Goal: Task Accomplishment & Management: Manage account settings

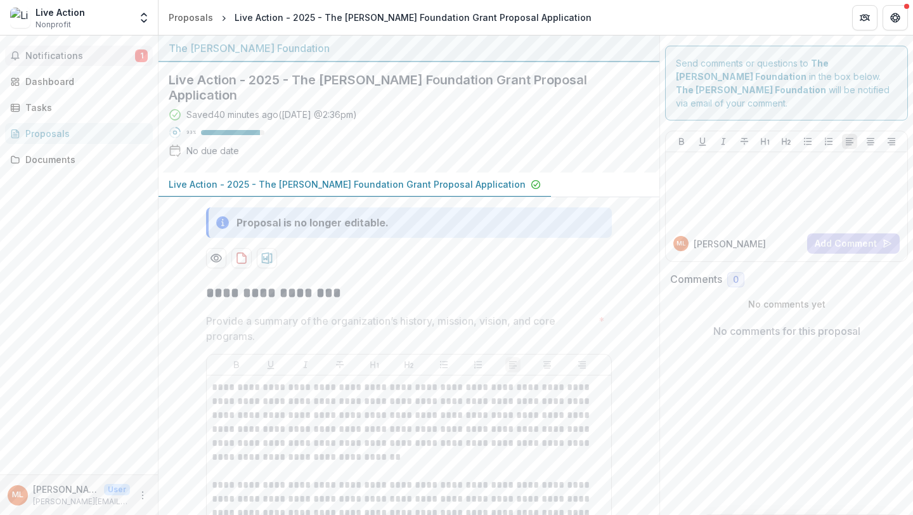
click at [56, 55] on span "Notifications" at bounding box center [80, 56] width 110 height 11
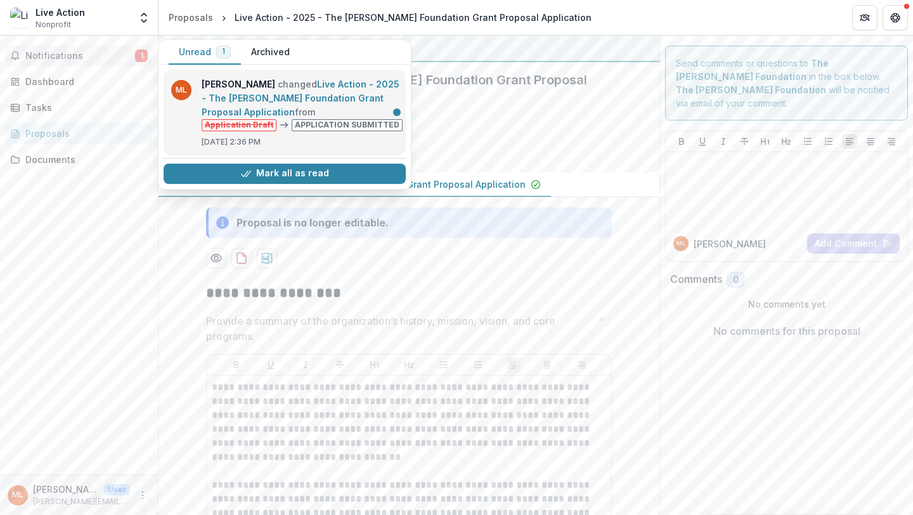
click at [253, 98] on link "Live Action - 2025 - The [PERSON_NAME] Foundation Grant Proposal Application" at bounding box center [301, 98] width 198 height 39
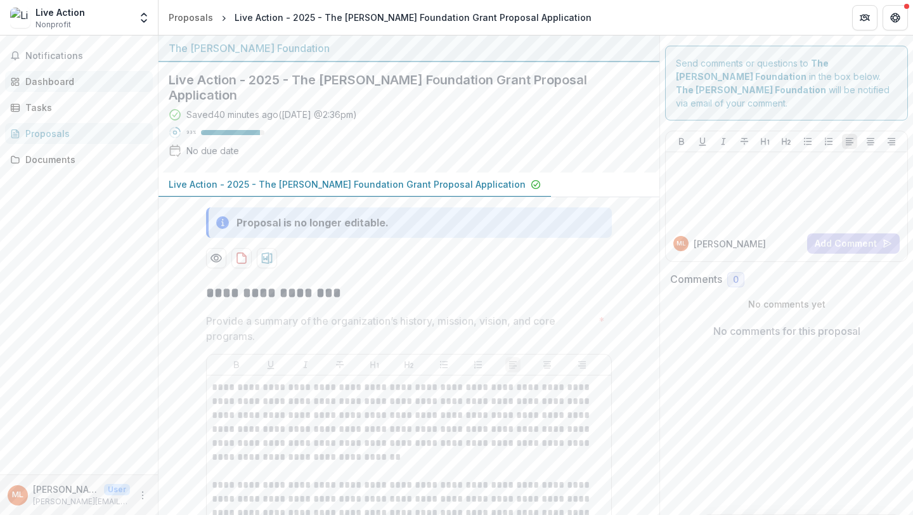
click at [41, 82] on div "Dashboard" at bounding box center [83, 81] width 117 height 13
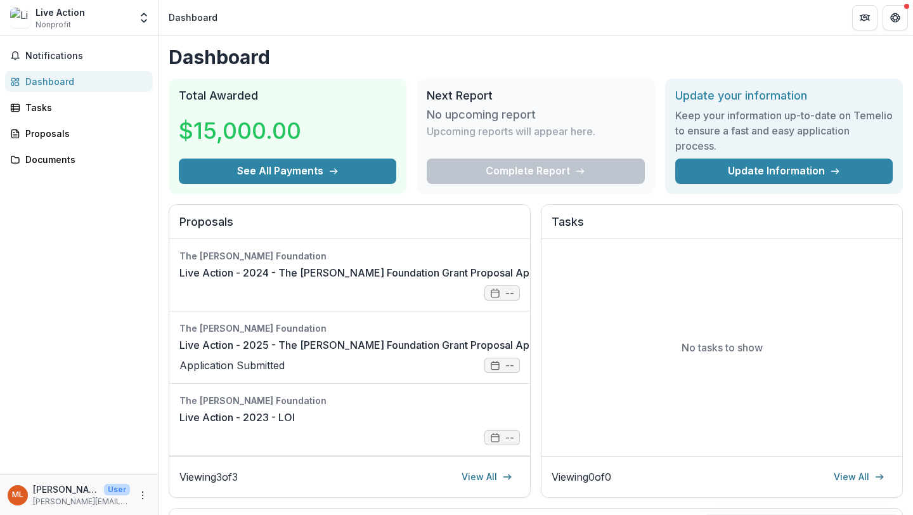
click at [60, 19] on span "Nonprofit" at bounding box center [54, 24] width 36 height 11
click at [147, 22] on icon "Open entity switcher" at bounding box center [144, 17] width 13 height 13
click at [52, 26] on span "Nonprofit" at bounding box center [54, 24] width 36 height 11
click at [75, 493] on p "[PERSON_NAME]" at bounding box center [66, 489] width 66 height 13
click at [13, 499] on div "ML" at bounding box center [17, 495] width 11 height 8
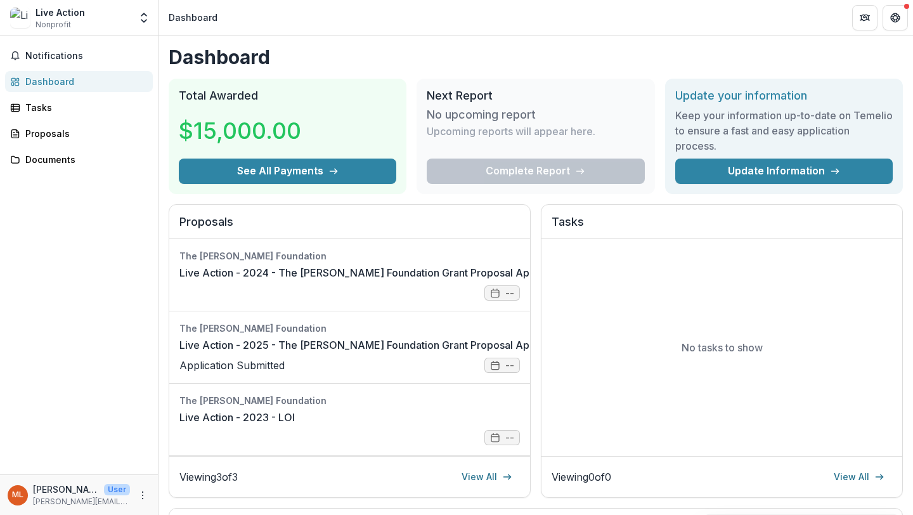
click at [65, 492] on p "[PERSON_NAME]" at bounding box center [66, 489] width 66 height 13
click at [91, 488] on p "[PERSON_NAME]" at bounding box center [66, 489] width 66 height 13
click at [117, 488] on p "User" at bounding box center [117, 489] width 26 height 11
click at [143, 500] on icon "More" at bounding box center [143, 495] width 10 height 10
click at [198, 493] on button "Logout" at bounding box center [227, 489] width 136 height 21
